Goal: Transaction & Acquisition: Subscribe to service/newsletter

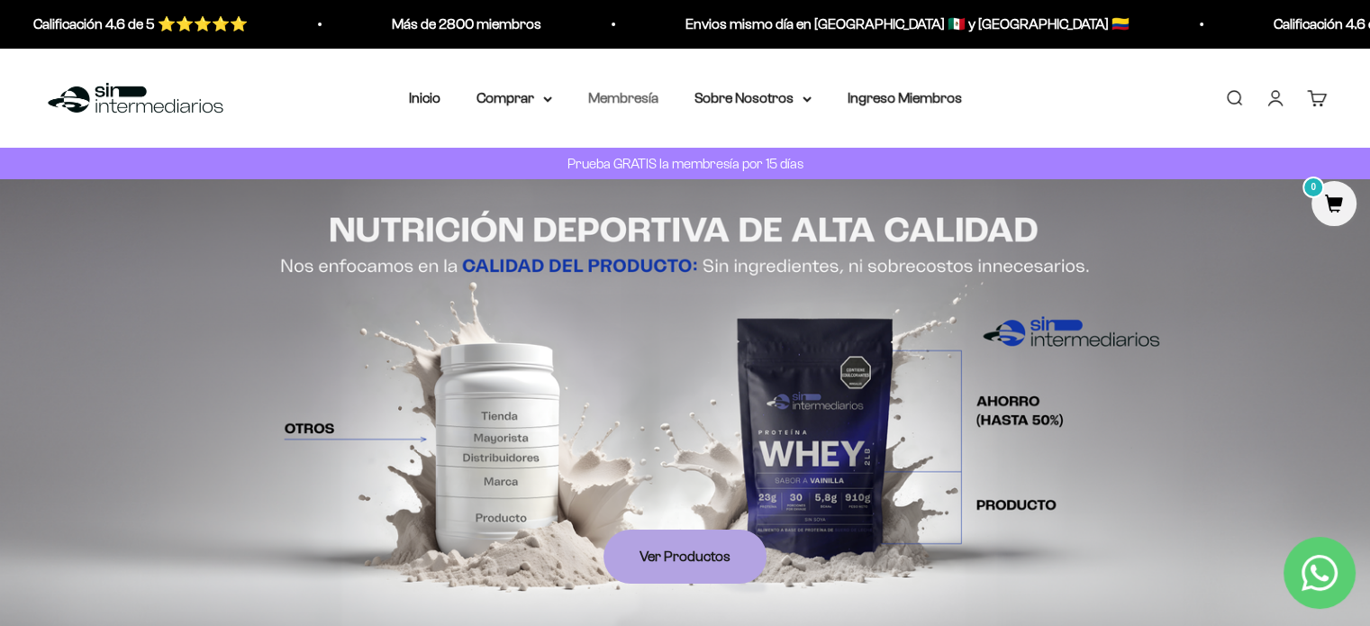
click at [616, 100] on link "Membresía" at bounding box center [623, 97] width 70 height 15
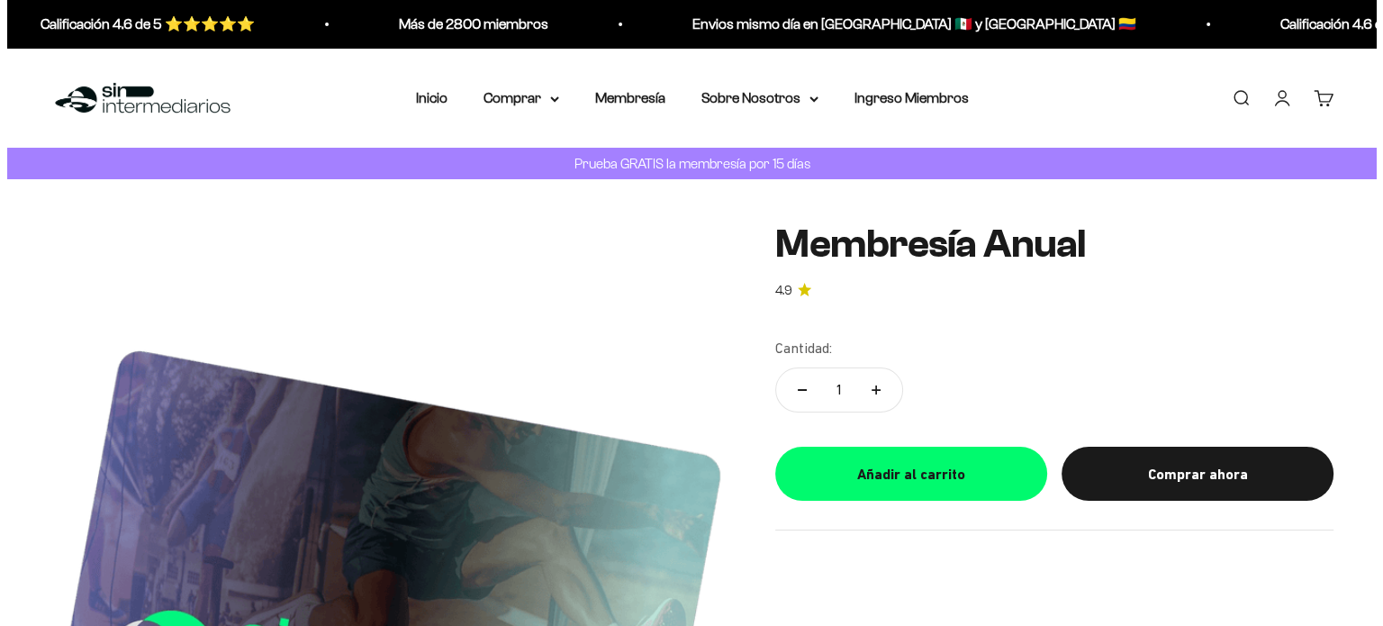
scroll to position [34, 0]
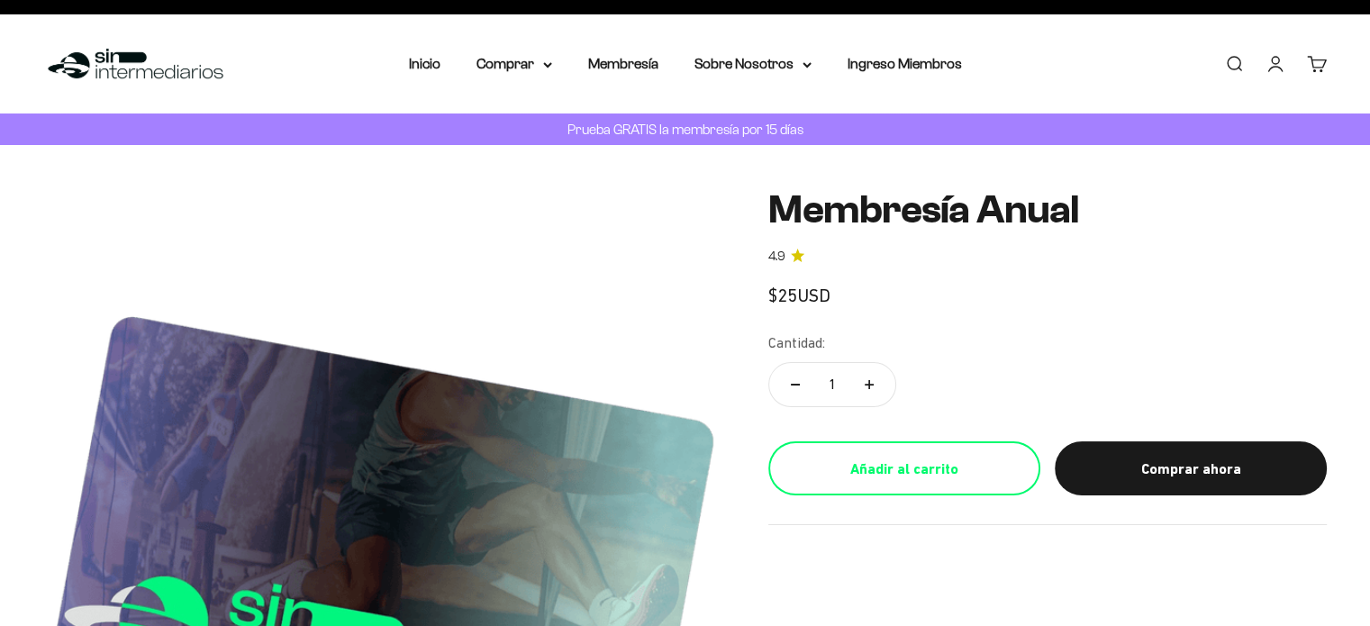
click at [920, 458] on div "Añadir al carrito" at bounding box center [904, 469] width 200 height 23
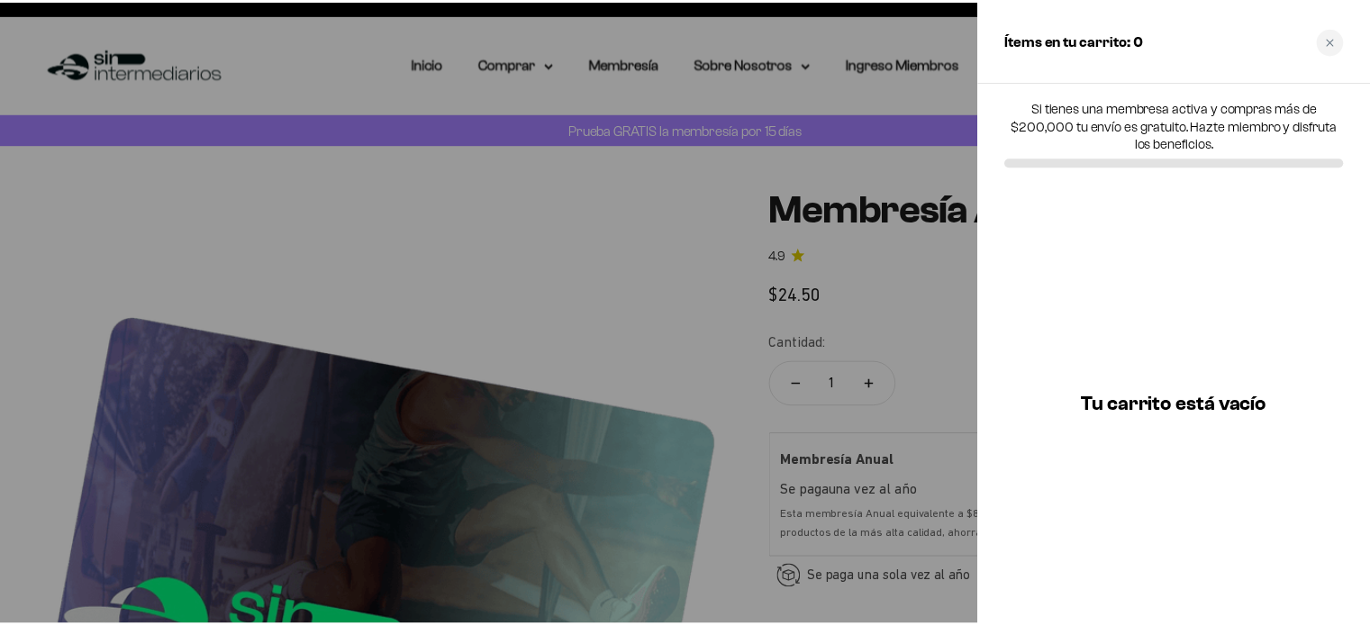
scroll to position [0, 0]
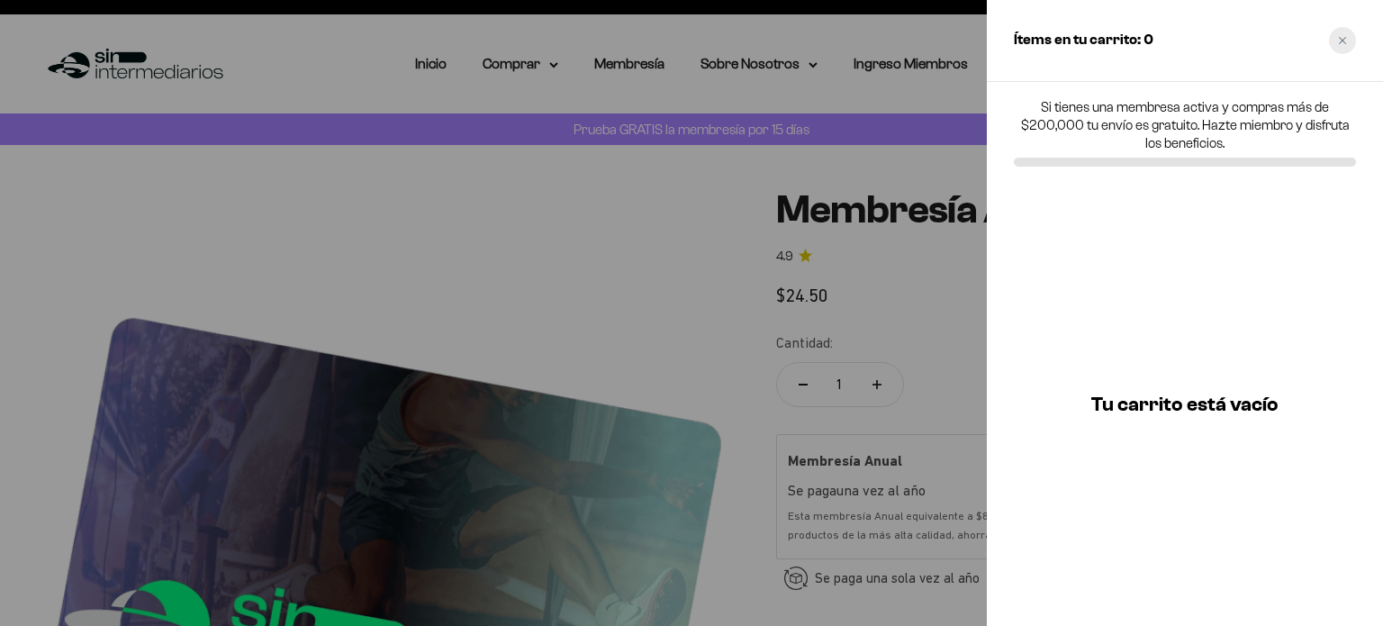
click at [1345, 39] on icon "Close cart" at bounding box center [1342, 40] width 9 height 9
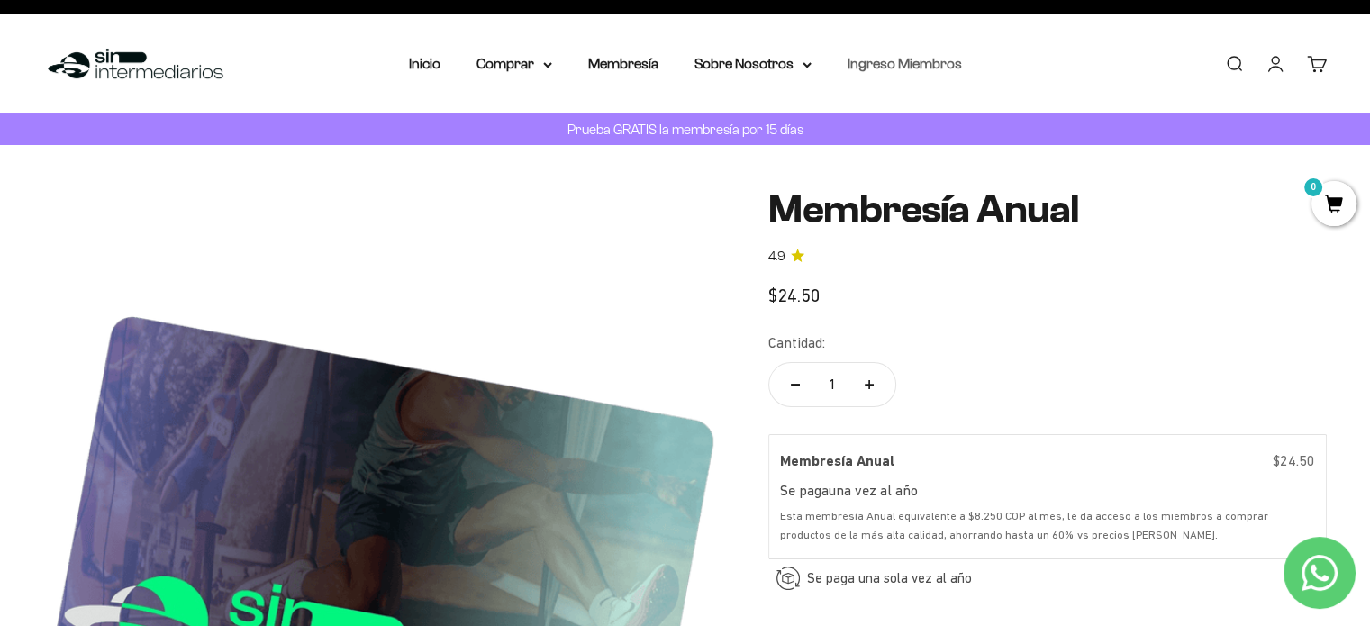
click at [872, 60] on link "Ingreso Miembros" at bounding box center [905, 63] width 114 height 15
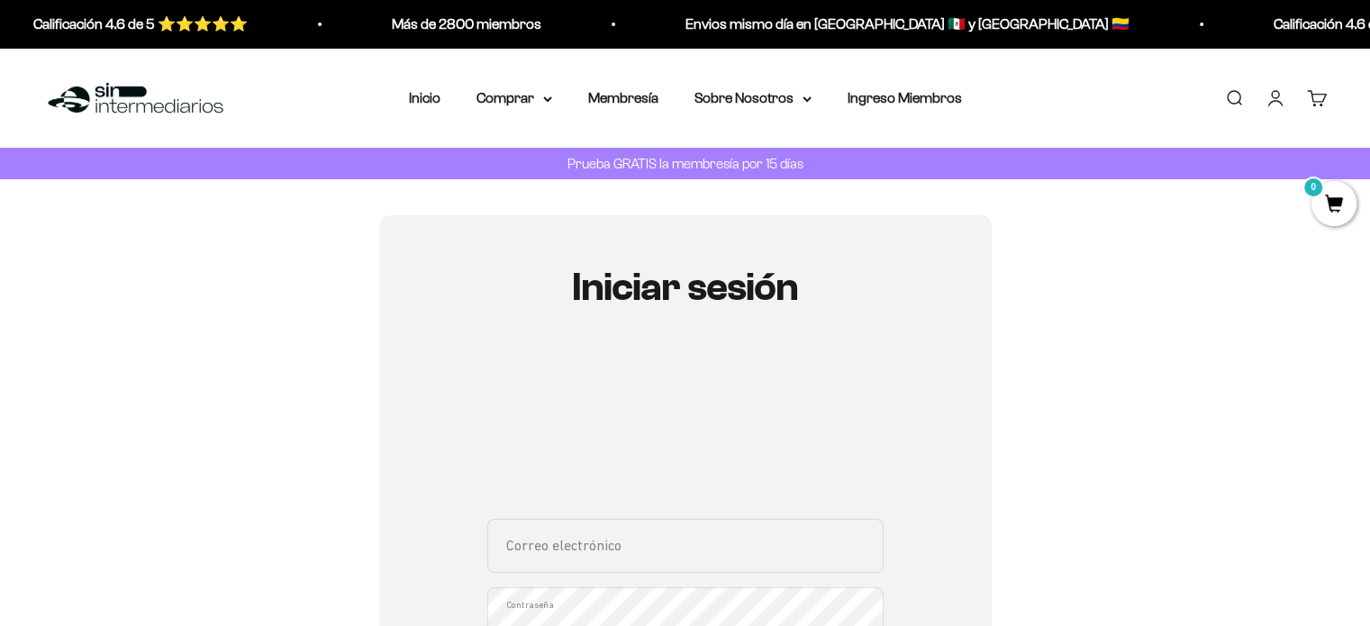
click at [546, 543] on input "Correo electrónico" at bounding box center [685, 546] width 396 height 54
type input "natagra201@gmail.com"
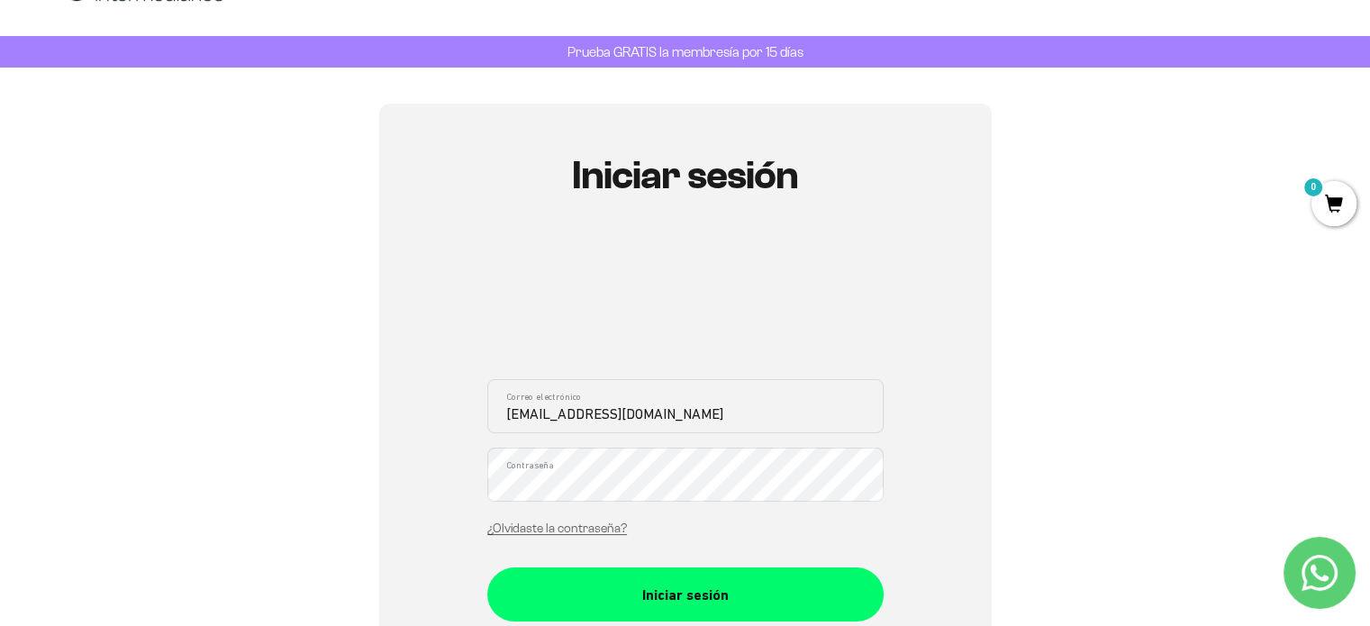
scroll to position [119, 0]
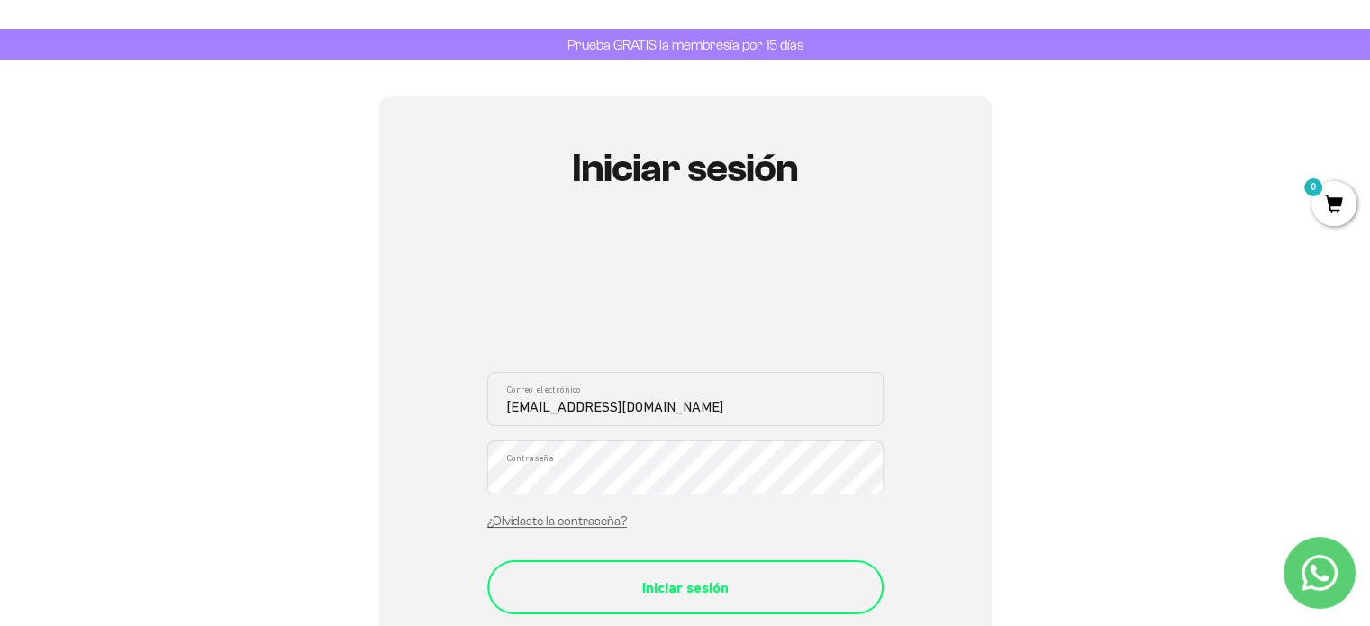
click at [675, 590] on div "Iniciar sesión" at bounding box center [685, 587] width 324 height 23
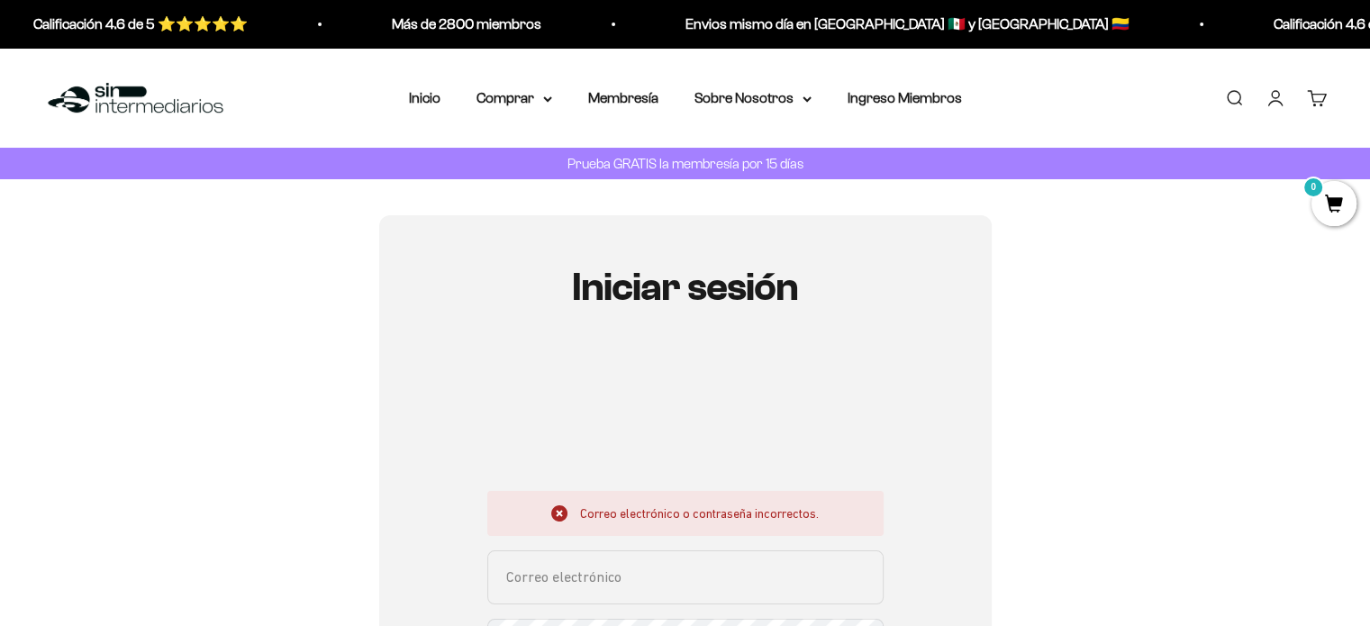
scroll to position [148, 0]
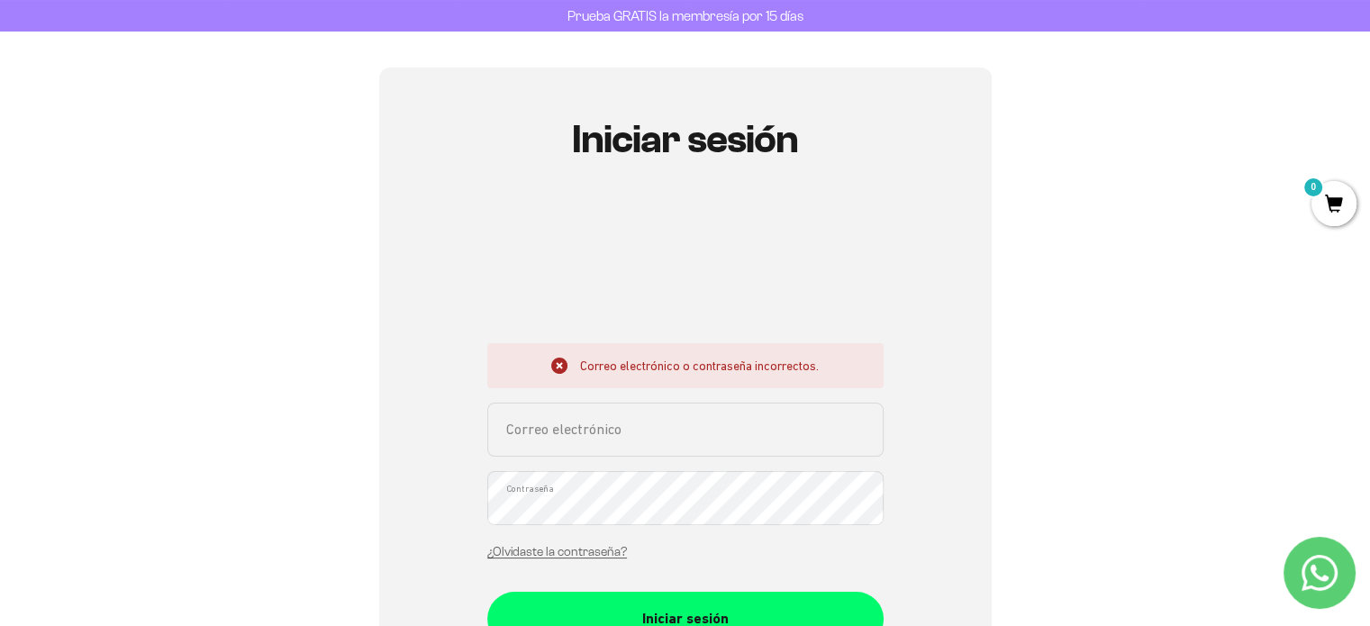
click at [549, 441] on input "Correo electrónico" at bounding box center [685, 430] width 396 height 54
click at [551, 437] on input "Correo electrónico" at bounding box center [685, 430] width 396 height 54
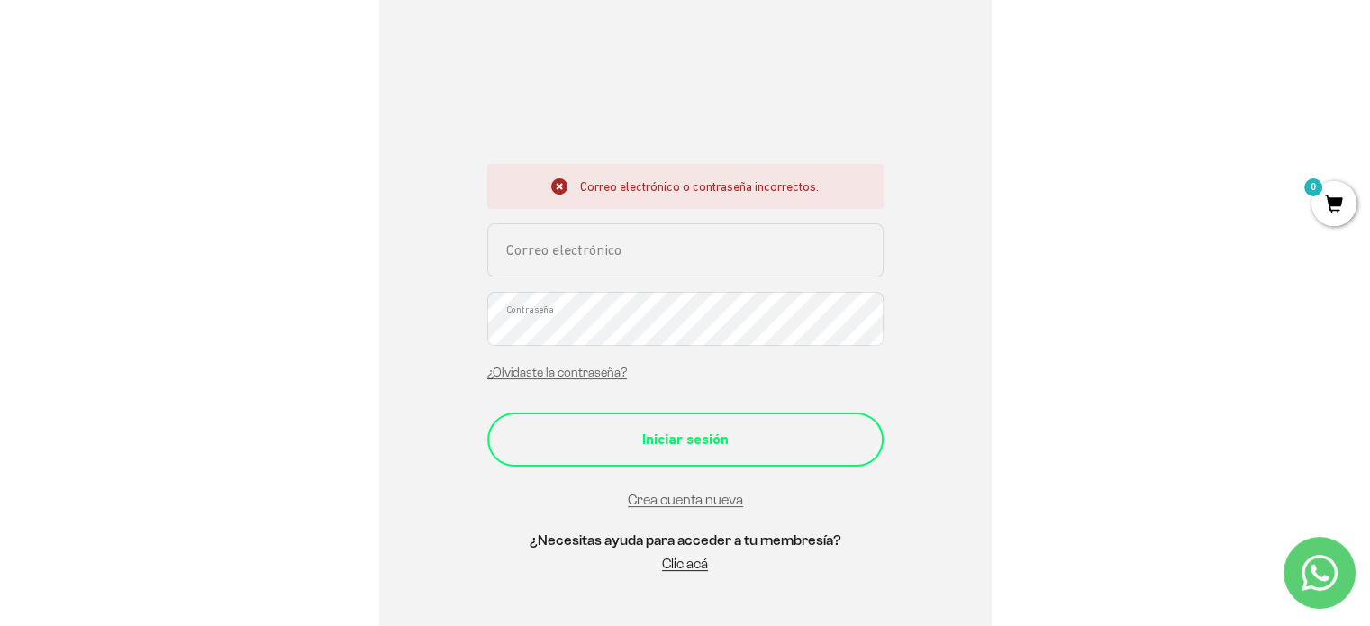
scroll to position [330, 0]
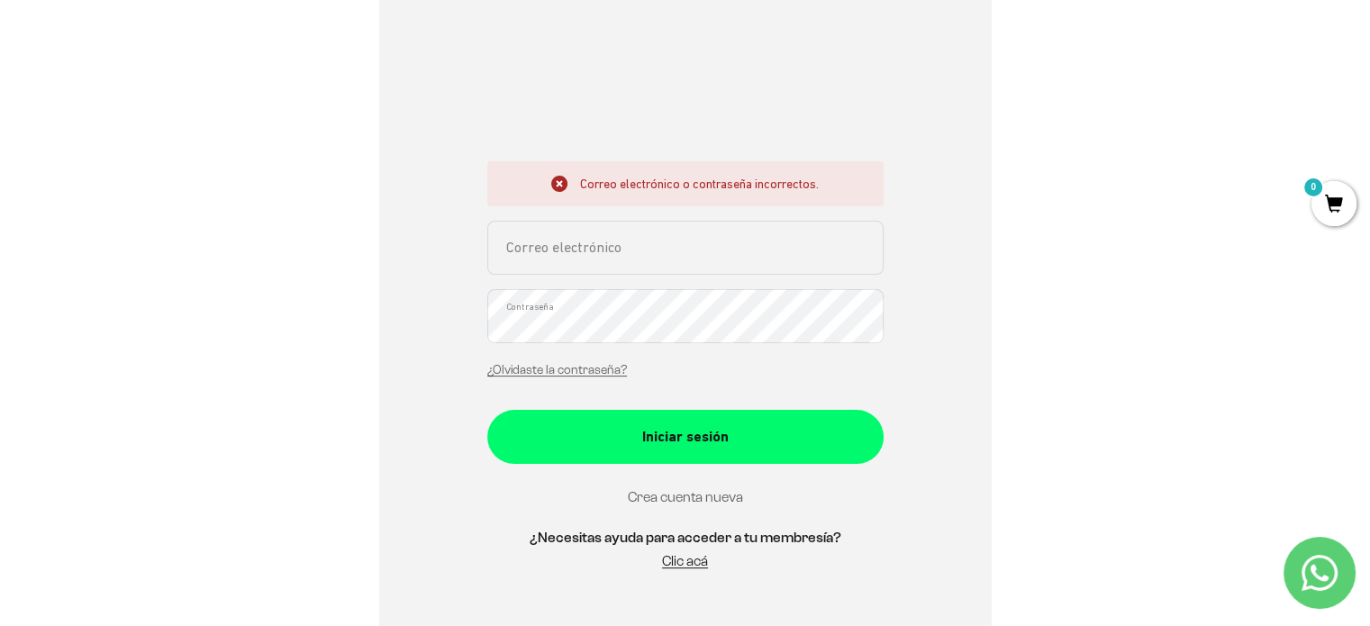
click at [684, 496] on link "Crea cuenta nueva" at bounding box center [685, 496] width 115 height 15
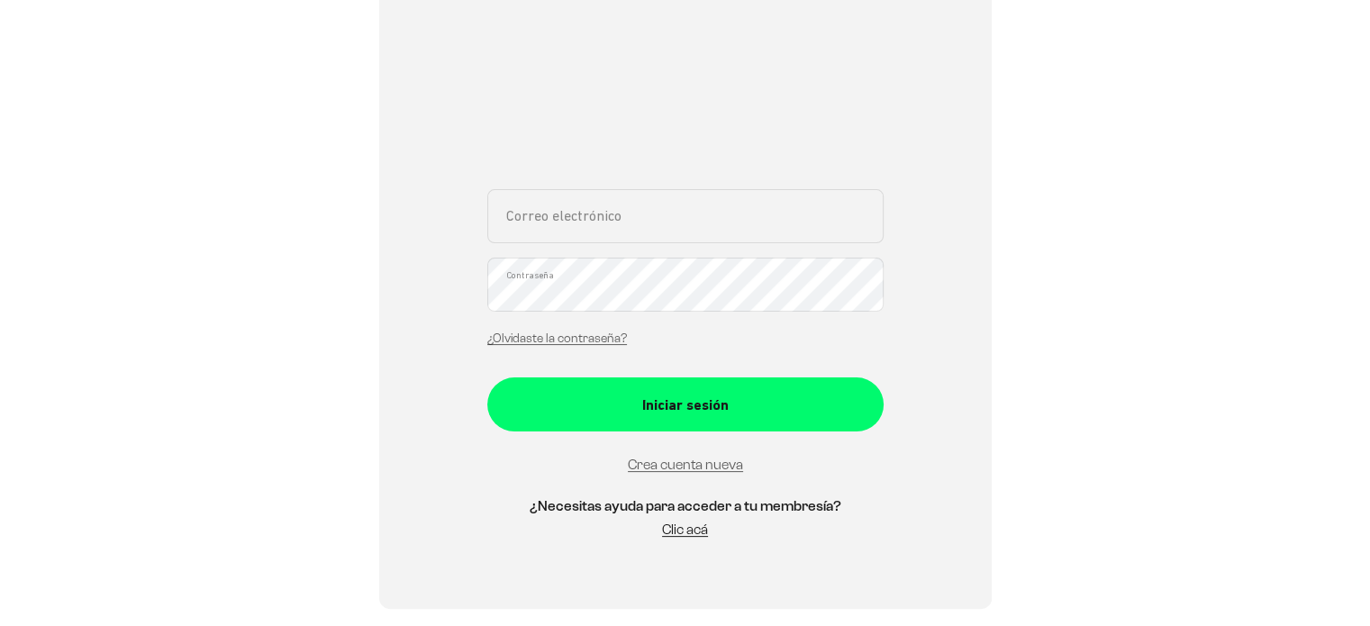
scroll to position [414, 0]
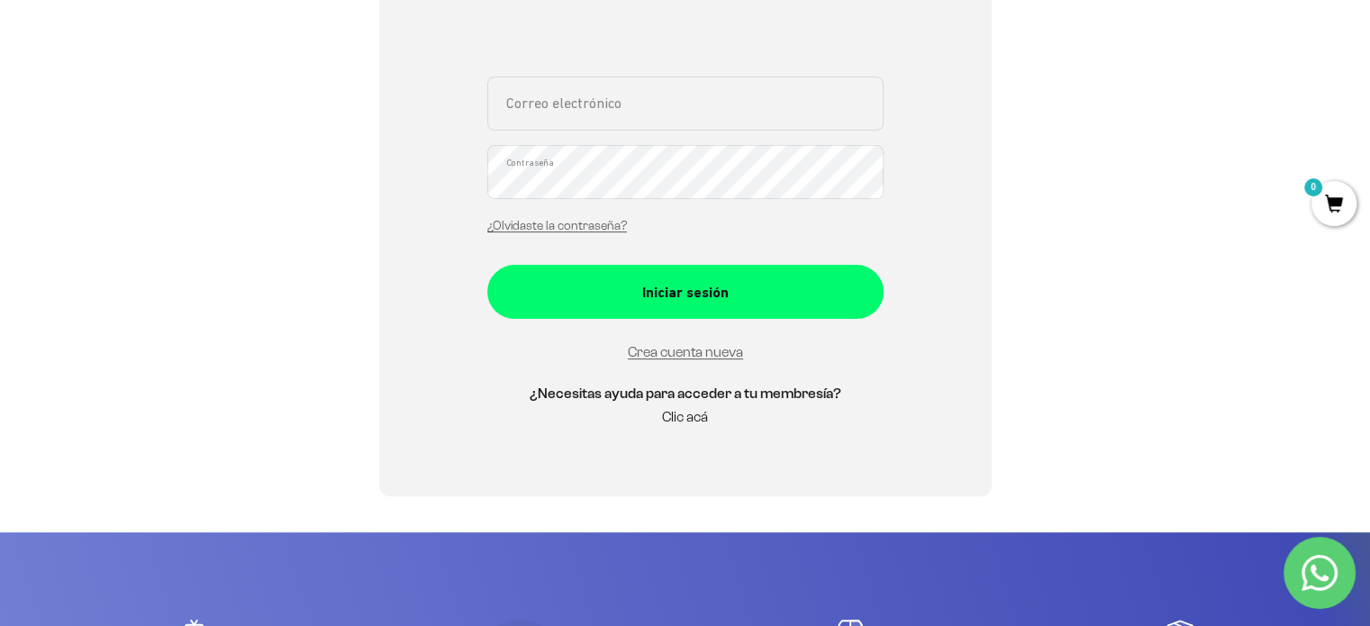
click at [686, 417] on link "Clic acá" at bounding box center [685, 416] width 46 height 15
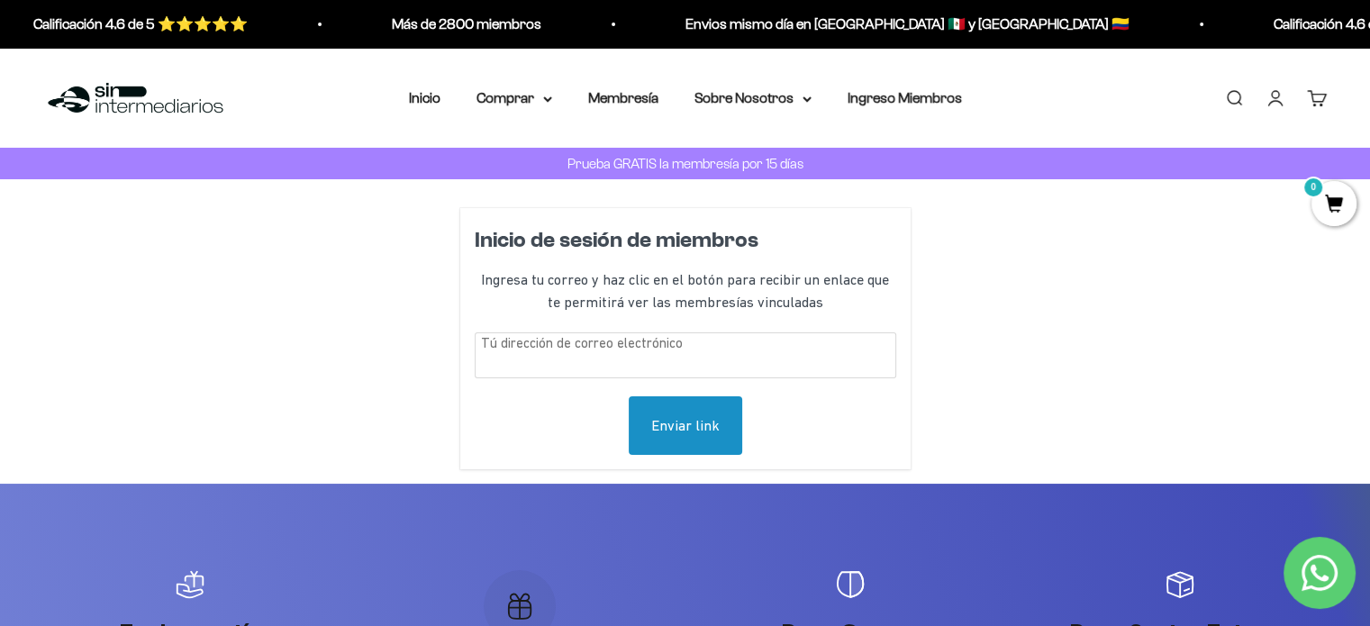
click at [539, 355] on input "text" at bounding box center [686, 355] width 422 height 46
type input "[EMAIL_ADDRESS][DOMAIN_NAME]"
click at [731, 429] on div "Enviar link" at bounding box center [685, 425] width 113 height 59
